Goal: Book appointment/travel/reservation

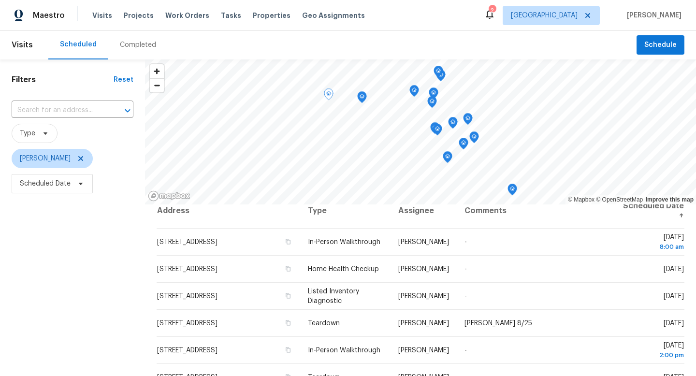
scroll to position [11, 0]
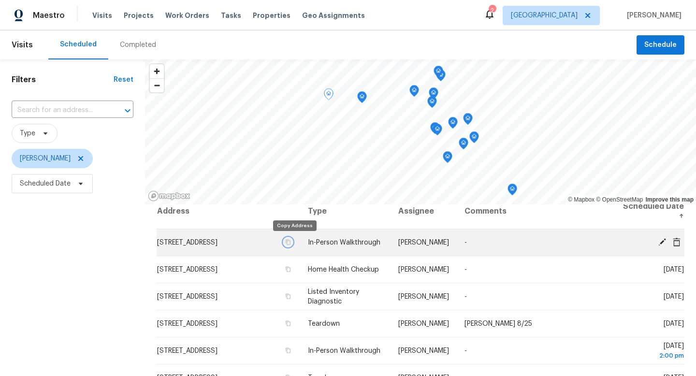
click at [291, 241] on icon "button" at bounding box center [288, 242] width 6 height 6
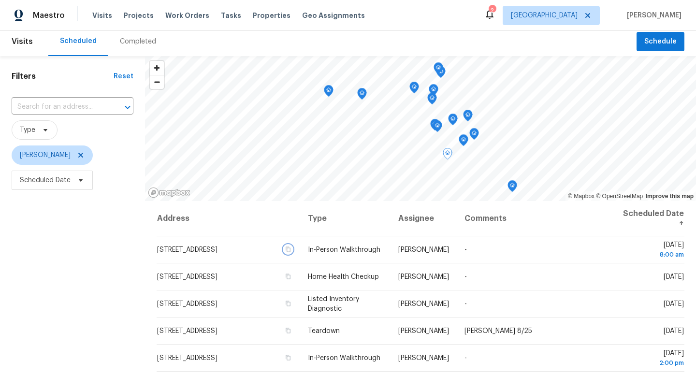
scroll to position [0, 0]
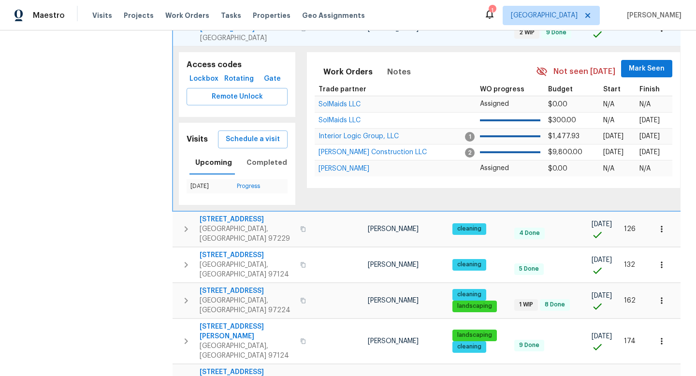
scroll to position [381, 0]
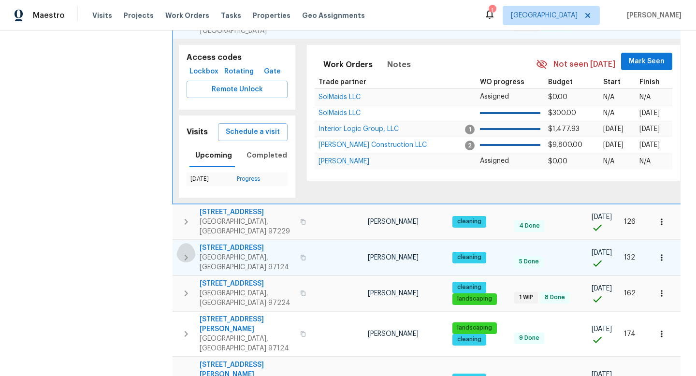
click at [188, 252] on icon "button" at bounding box center [186, 258] width 12 height 12
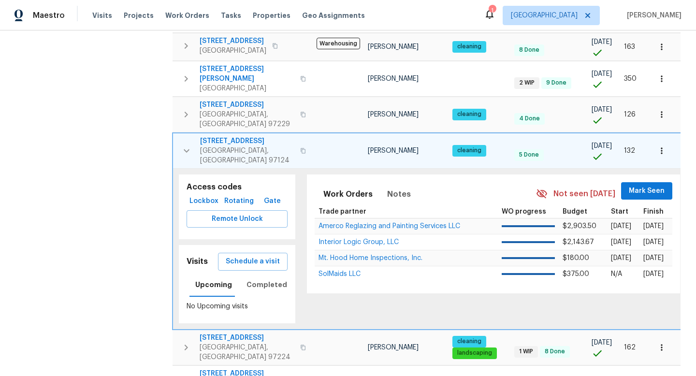
scroll to position [318, 0]
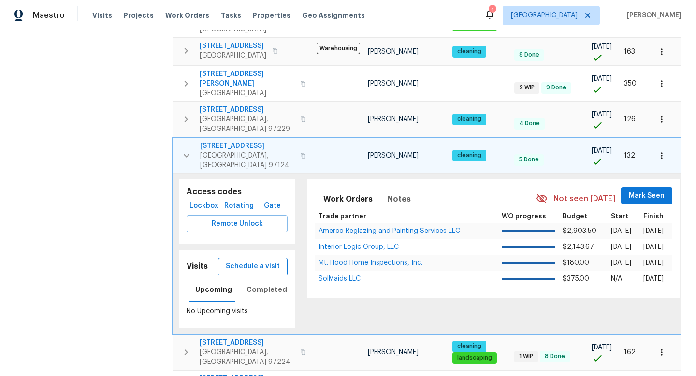
click at [264, 261] on span "Schedule a visit" at bounding box center [253, 267] width 54 height 12
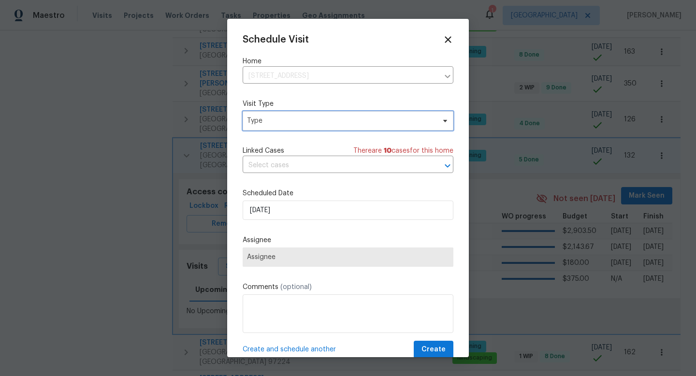
click at [299, 121] on span "Type" at bounding box center [341, 121] width 188 height 10
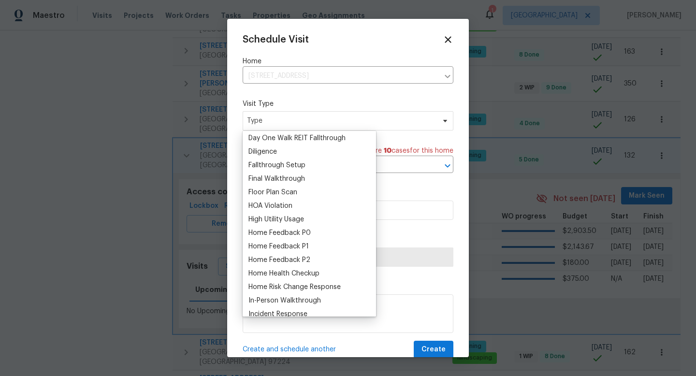
scroll to position [206, 0]
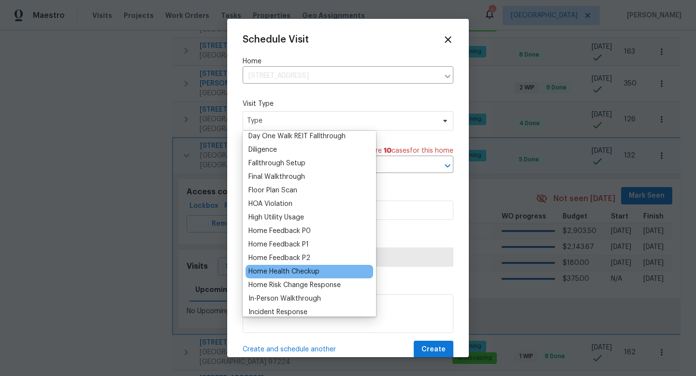
click at [276, 270] on div "Home Health Checkup" at bounding box center [283, 272] width 71 height 10
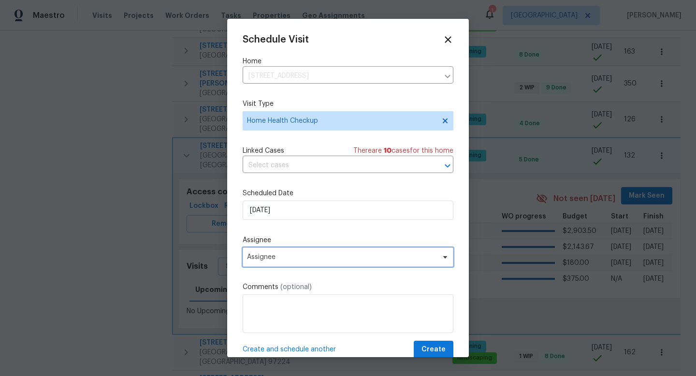
click at [300, 257] on span "Assignee" at bounding box center [341, 257] width 189 height 8
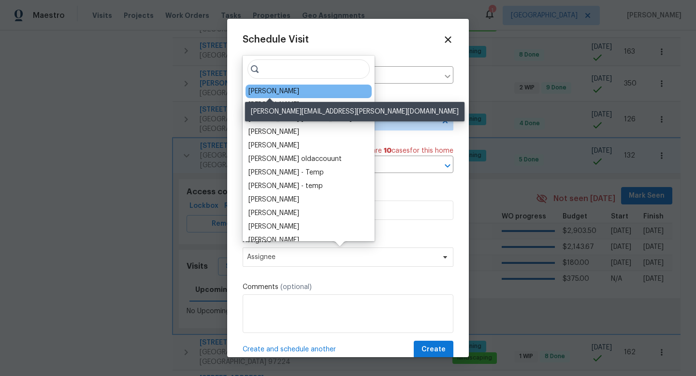
click at [276, 92] on div "[PERSON_NAME]" at bounding box center [273, 92] width 51 height 10
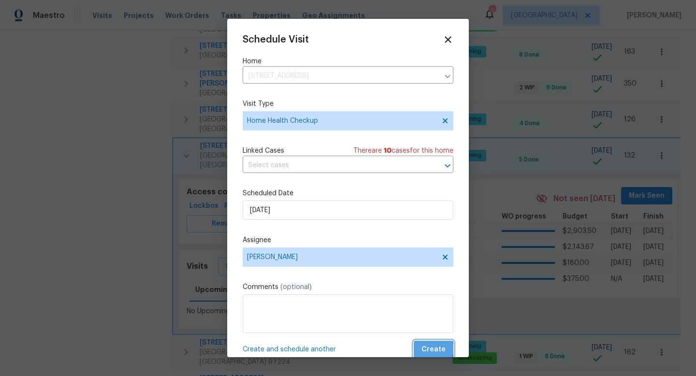
click at [434, 349] on span "Create" at bounding box center [434, 350] width 24 height 12
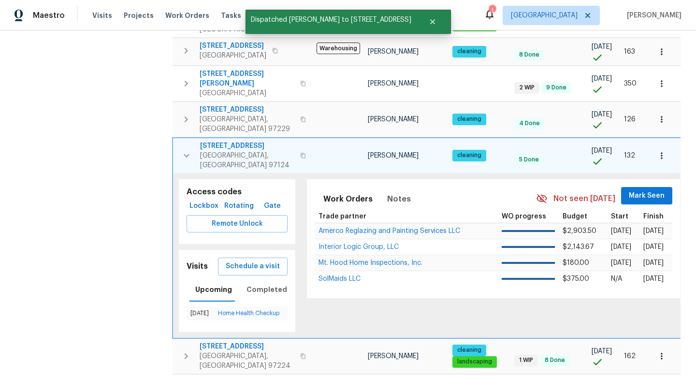
click at [300, 153] on icon "button" at bounding box center [303, 156] width 6 height 6
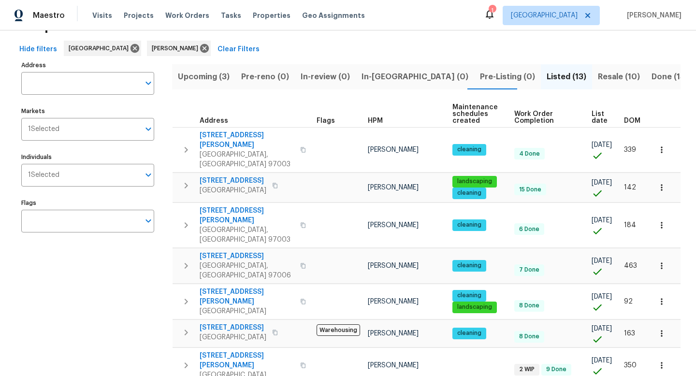
scroll to position [0, 0]
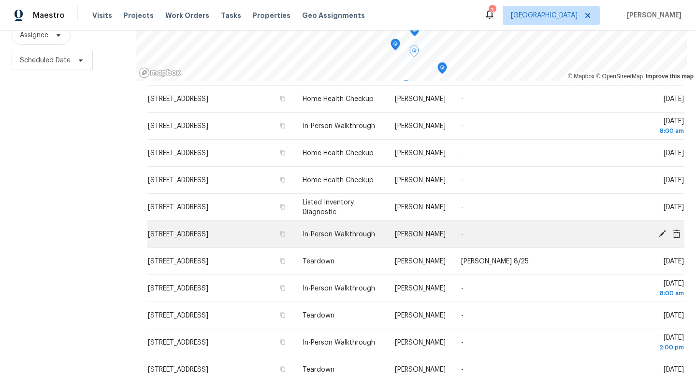
scroll to position [147, 0]
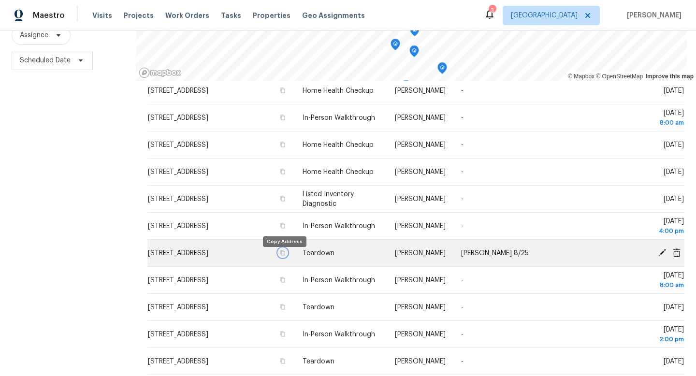
click at [285, 256] on icon "button" at bounding box center [283, 253] width 6 height 6
